Goal: Navigation & Orientation: Find specific page/section

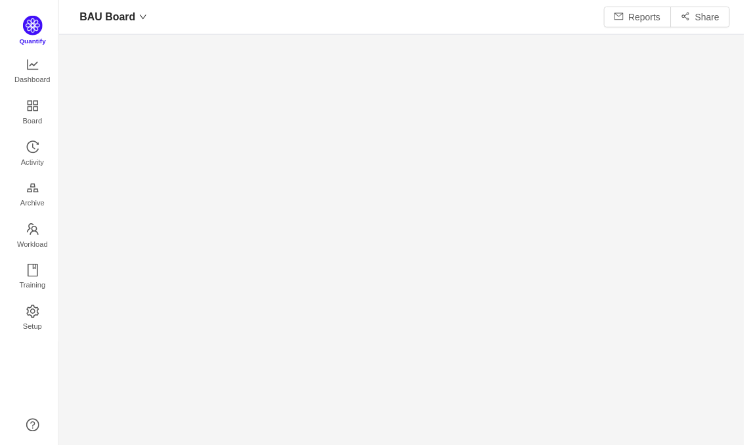
scroll to position [425, 668]
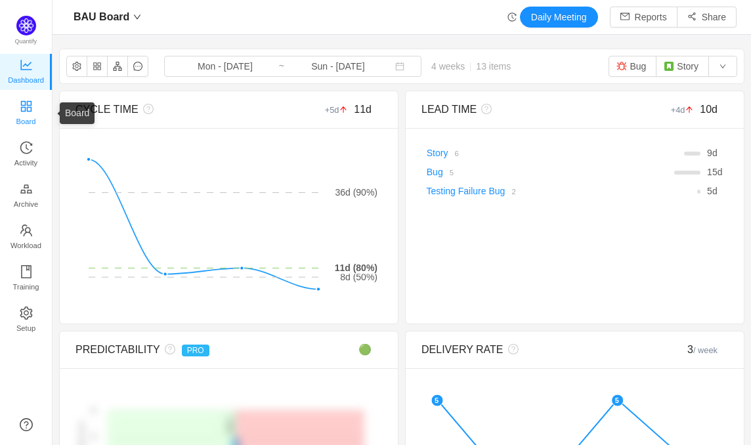
click at [35, 117] on span "Board" at bounding box center [26, 121] width 20 height 26
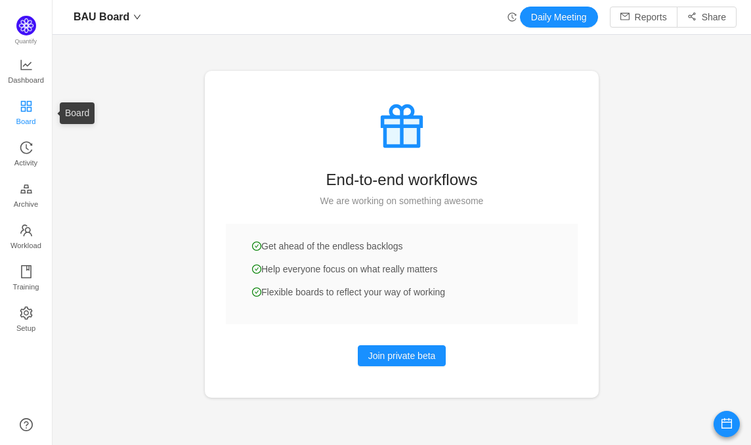
click at [30, 101] on icon "icon: appstore" at bounding box center [25, 105] width 11 height 11
click at [33, 64] on link "Dashboard" at bounding box center [26, 72] width 13 height 26
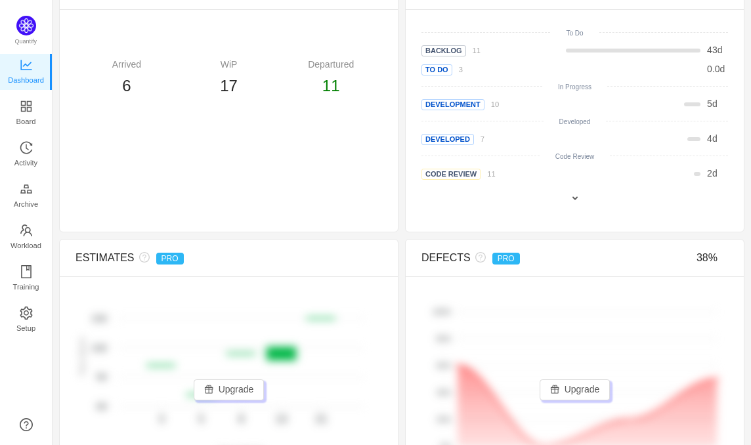
scroll to position [827, 0]
